Goal: Task Accomplishment & Management: Complete application form

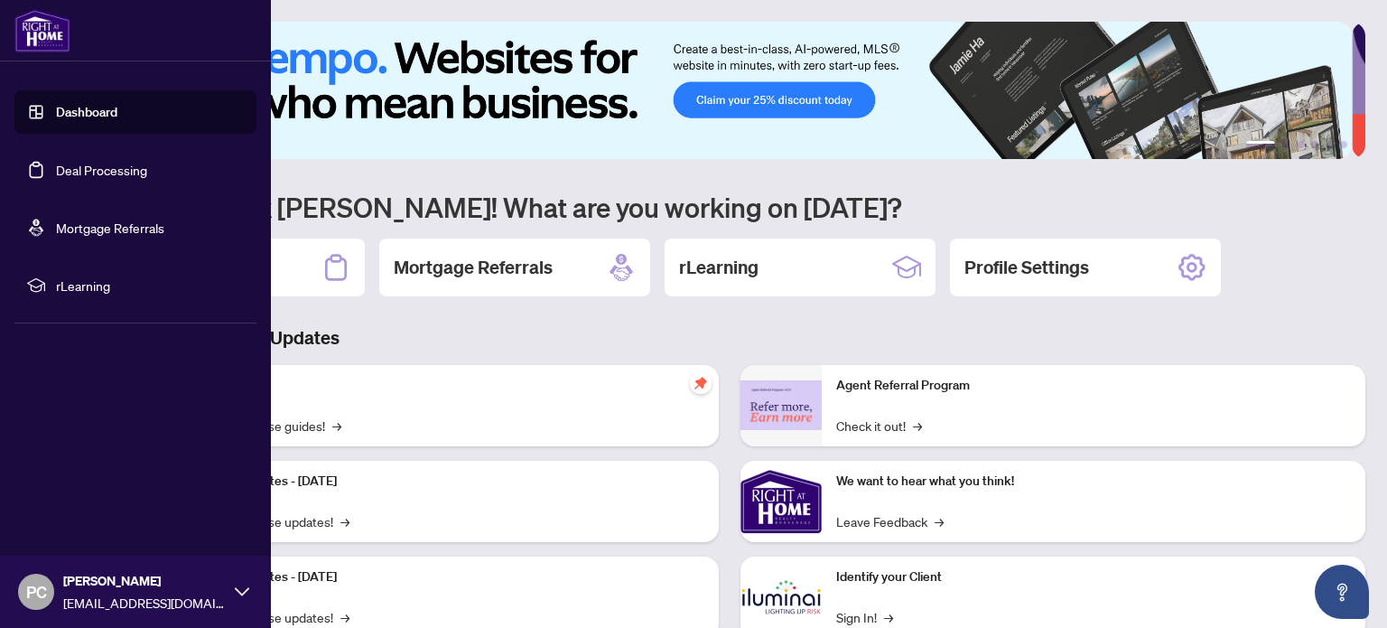
click at [112, 166] on link "Deal Processing" at bounding box center [101, 170] width 91 height 16
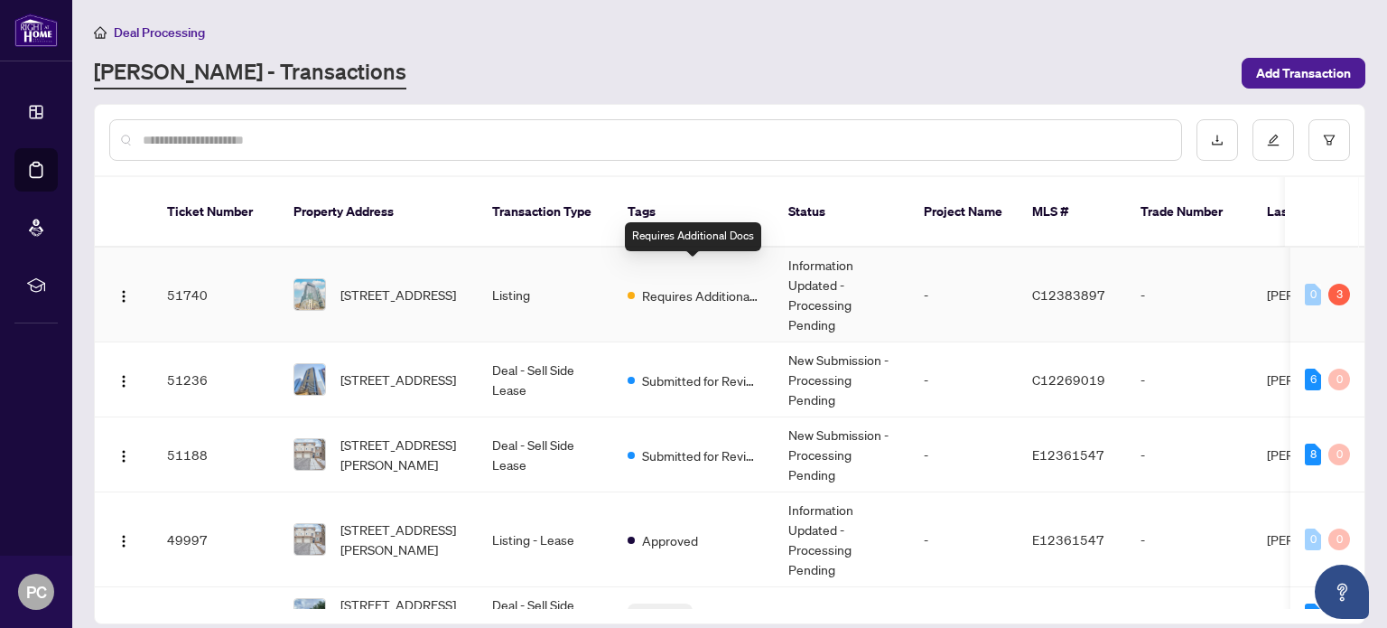
click at [701, 285] on span "Requires Additional Docs" at bounding box center [700, 295] width 117 height 20
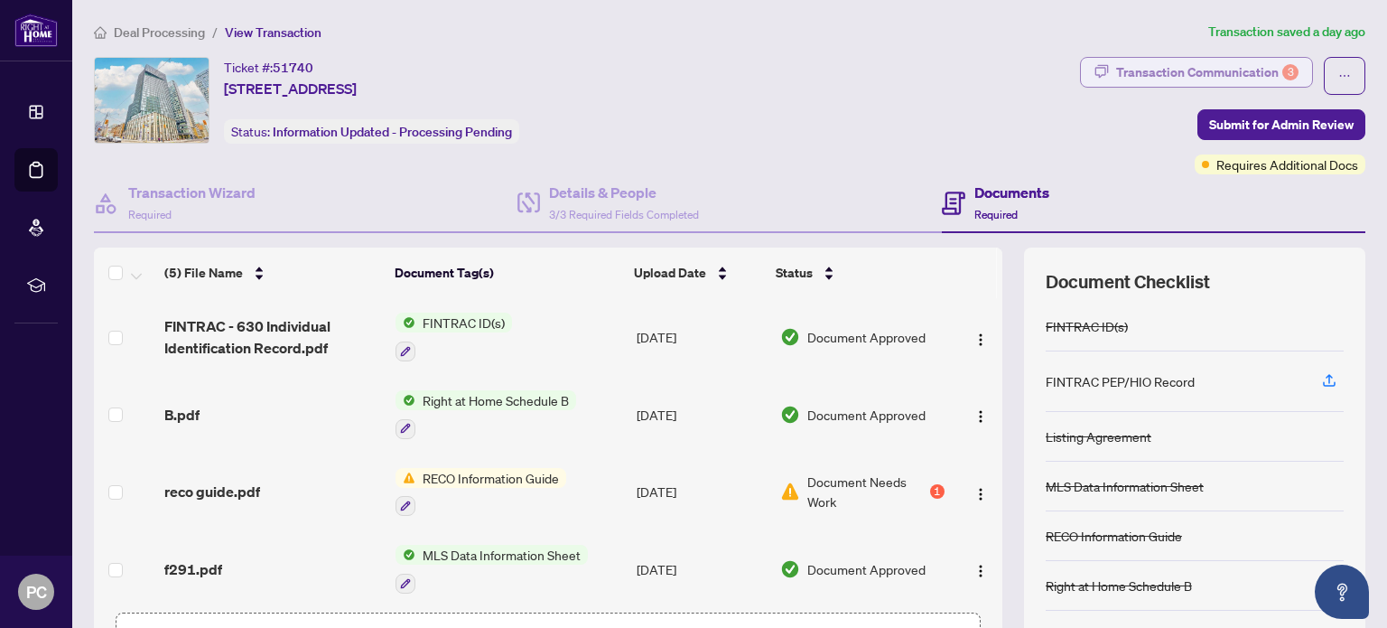
click at [1213, 65] on div "Transaction Communication 3" at bounding box center [1207, 72] width 182 height 29
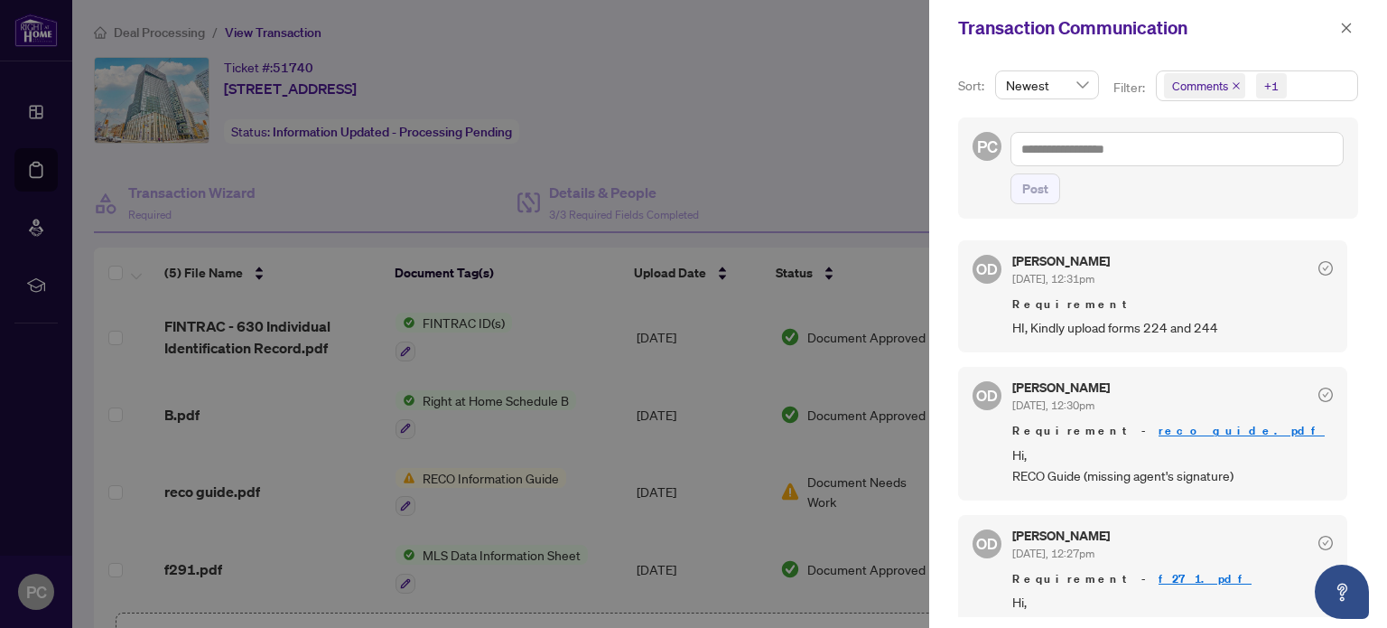
click at [1159, 428] on link "reco guide.pdf" at bounding box center [1242, 430] width 166 height 15
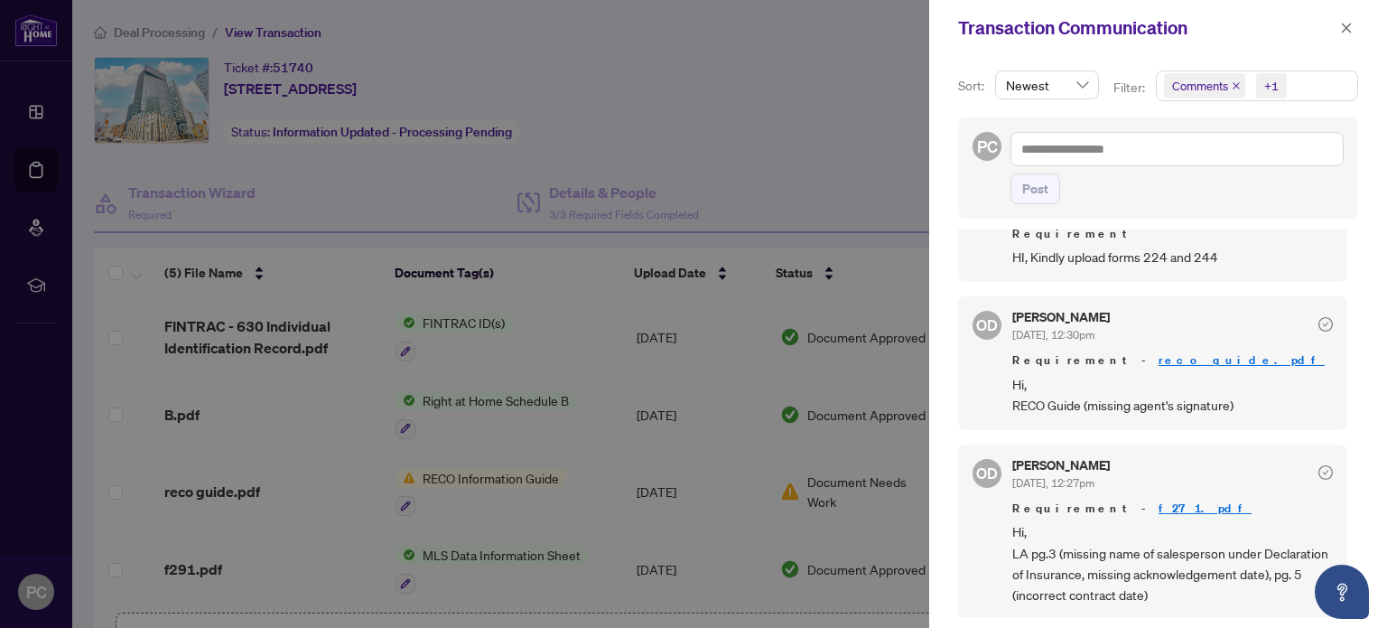
scroll to position [2, 0]
click at [1159, 504] on link "f271.pdf" at bounding box center [1205, 505] width 93 height 15
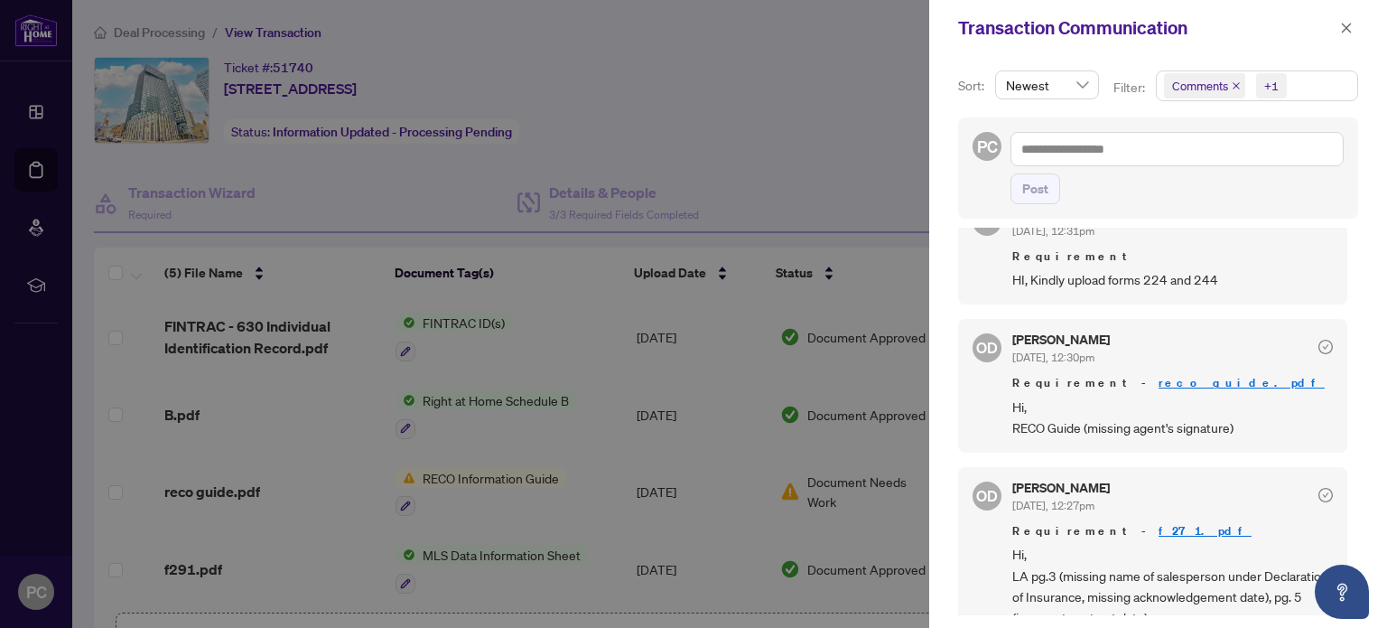
scroll to position [70, 0]
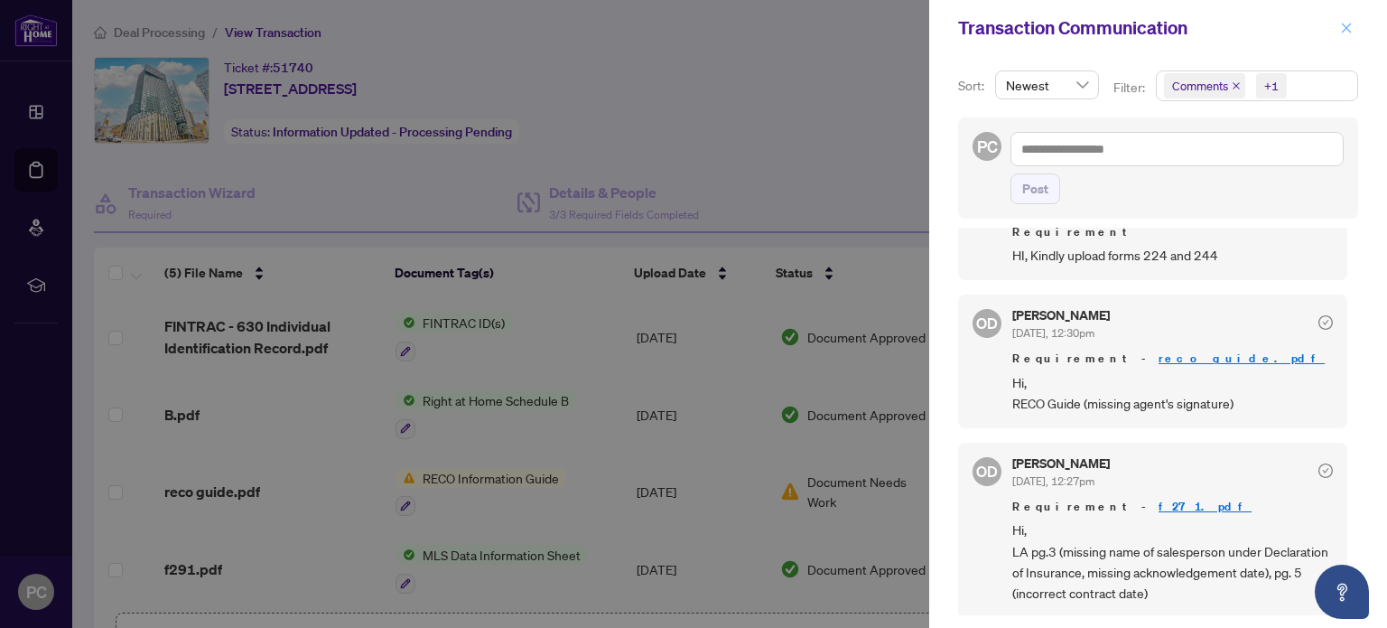
click at [1341, 25] on icon "close" at bounding box center [1346, 28] width 13 height 13
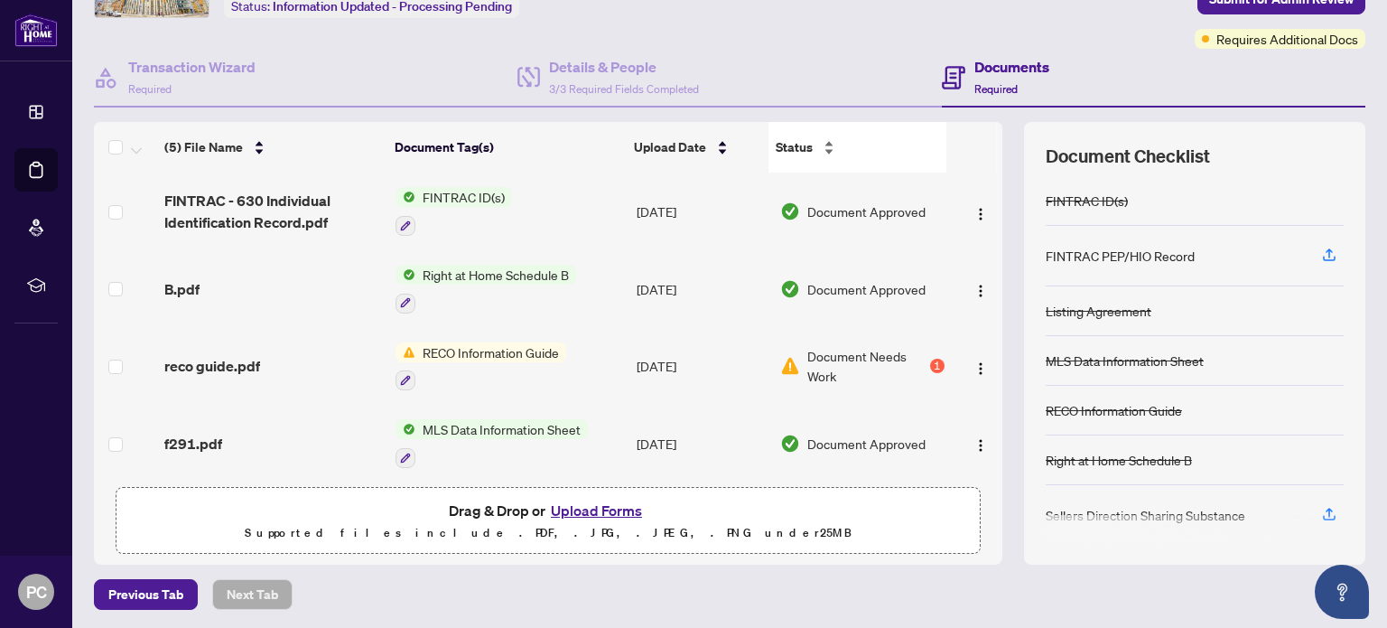
scroll to position [126, 0]
click at [603, 514] on button "Upload Forms" at bounding box center [596, 509] width 102 height 23
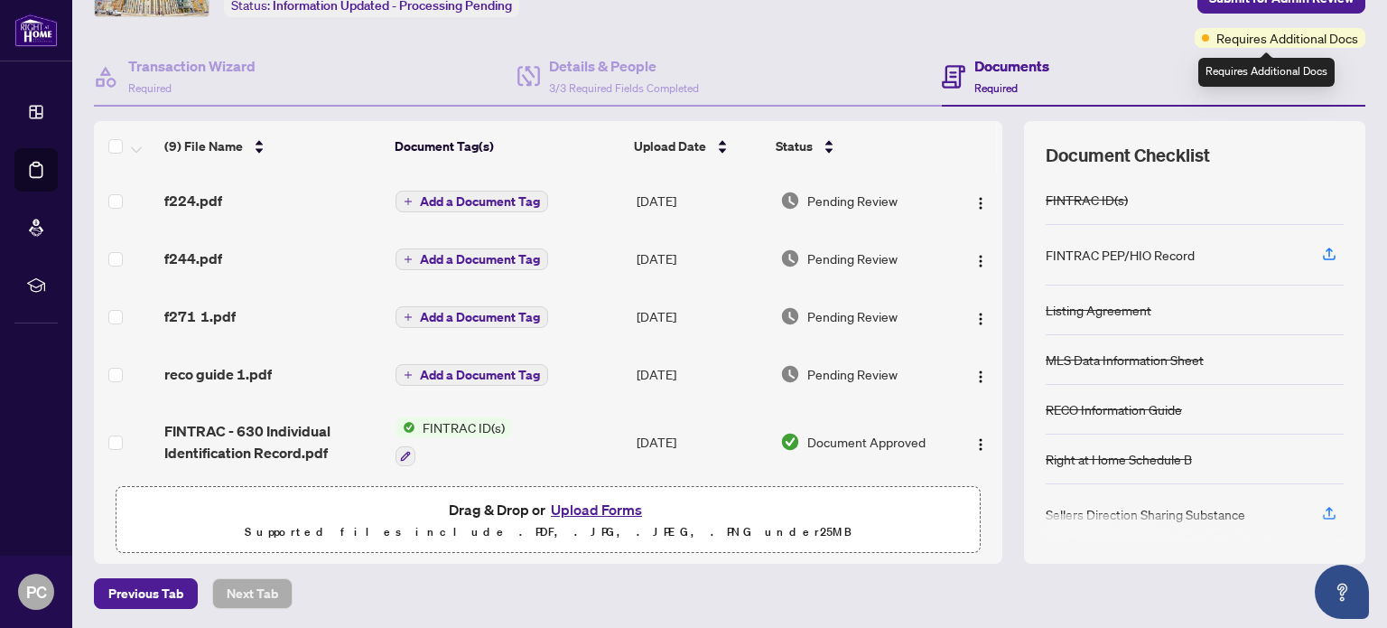
scroll to position [0, 0]
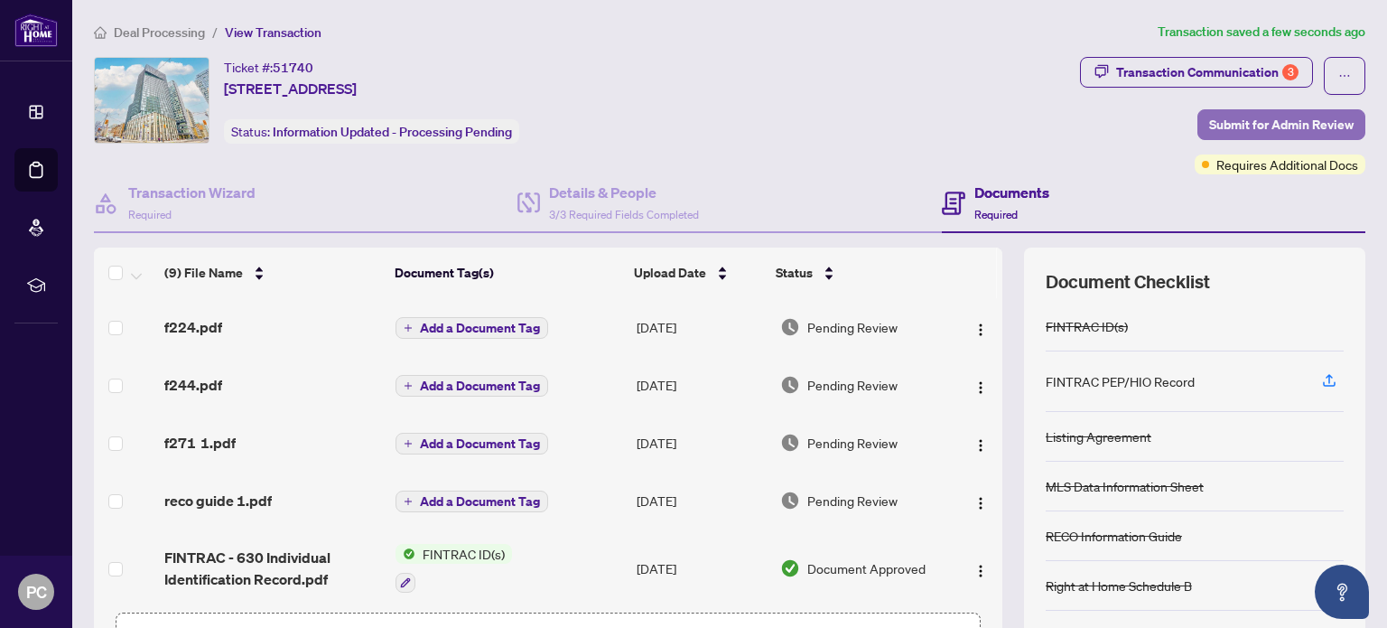
click at [1284, 129] on span "Submit for Admin Review" at bounding box center [1281, 124] width 144 height 29
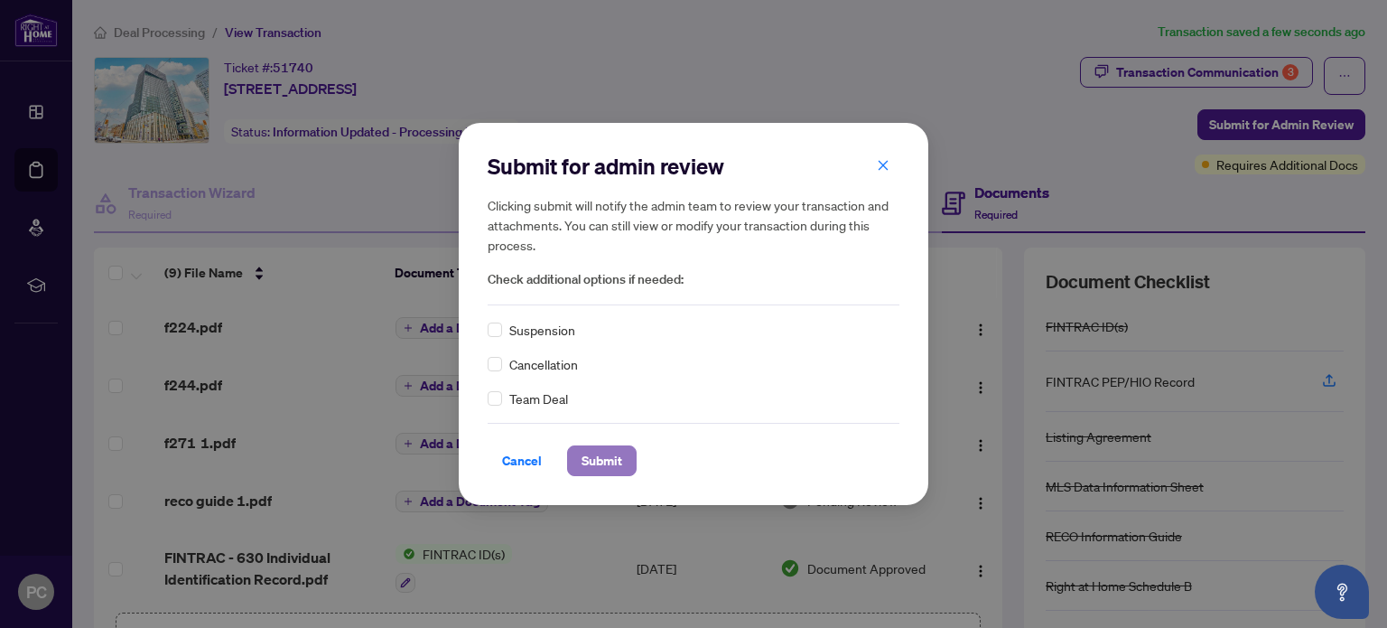
click at [591, 459] on span "Submit" at bounding box center [602, 460] width 41 height 29
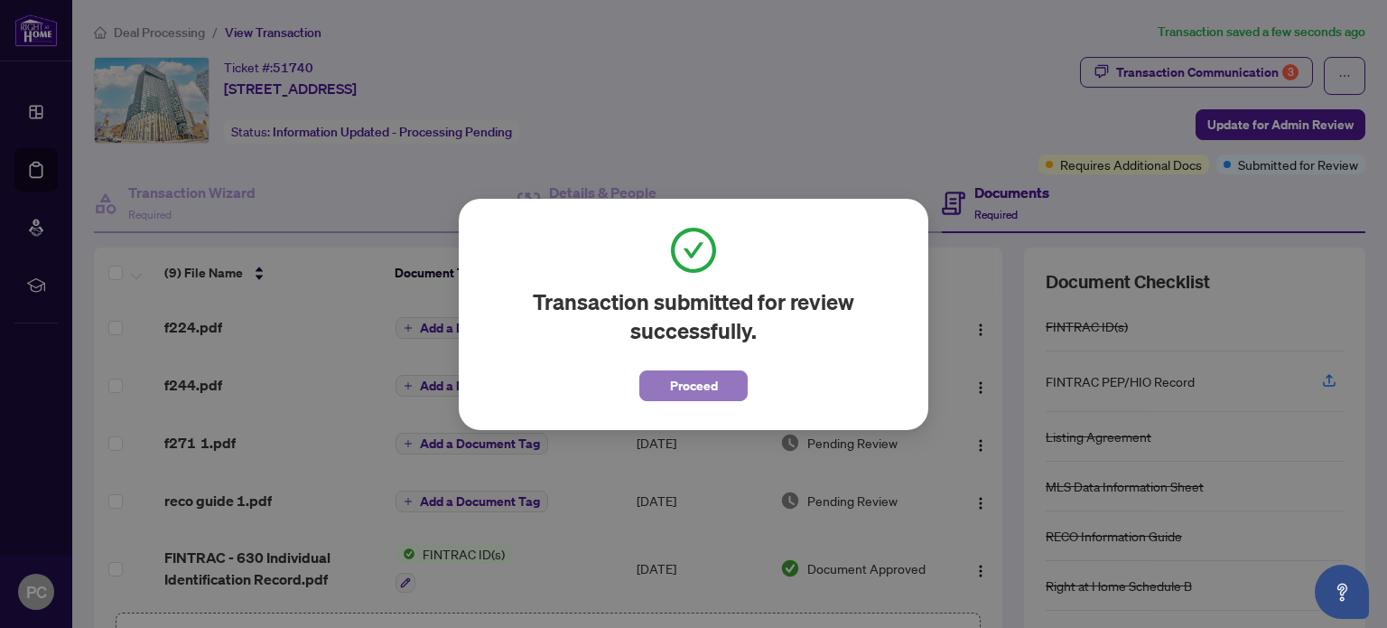
click at [735, 382] on button "Proceed" at bounding box center [693, 385] width 108 height 31
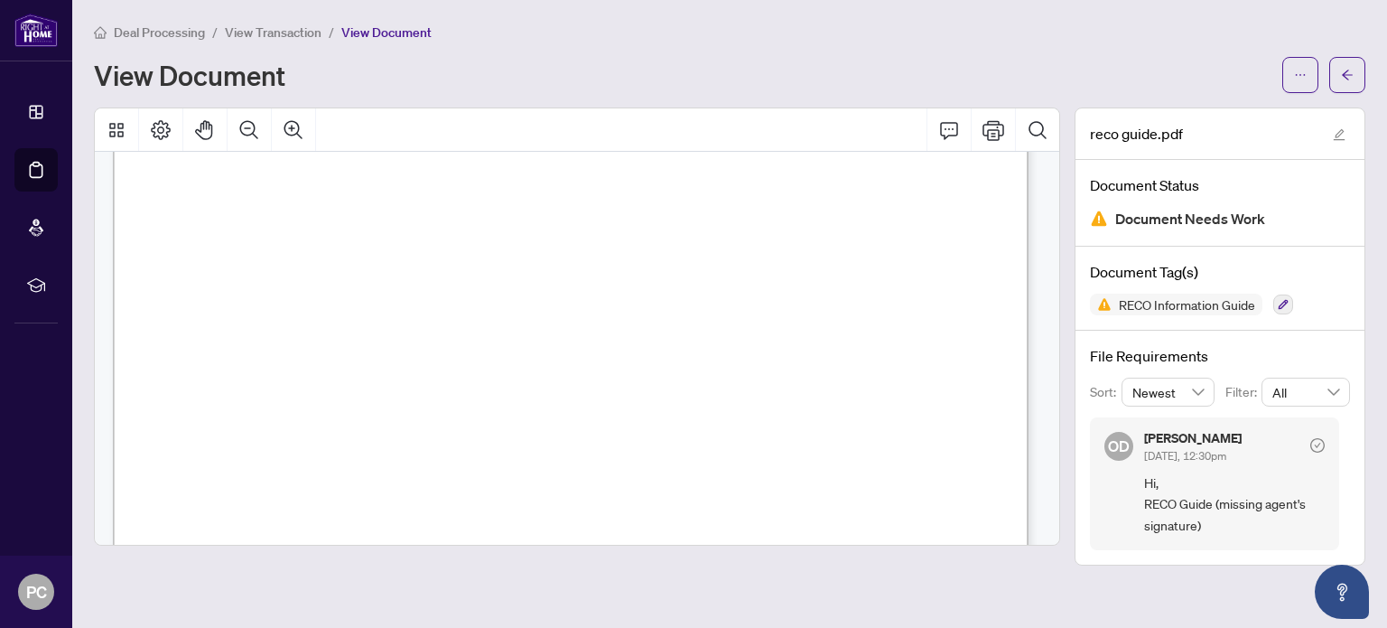
scroll to position [14603, 0]
click at [1240, 75] on div "View Document" at bounding box center [682, 74] width 1177 height 29
